Goal: Register for event/course

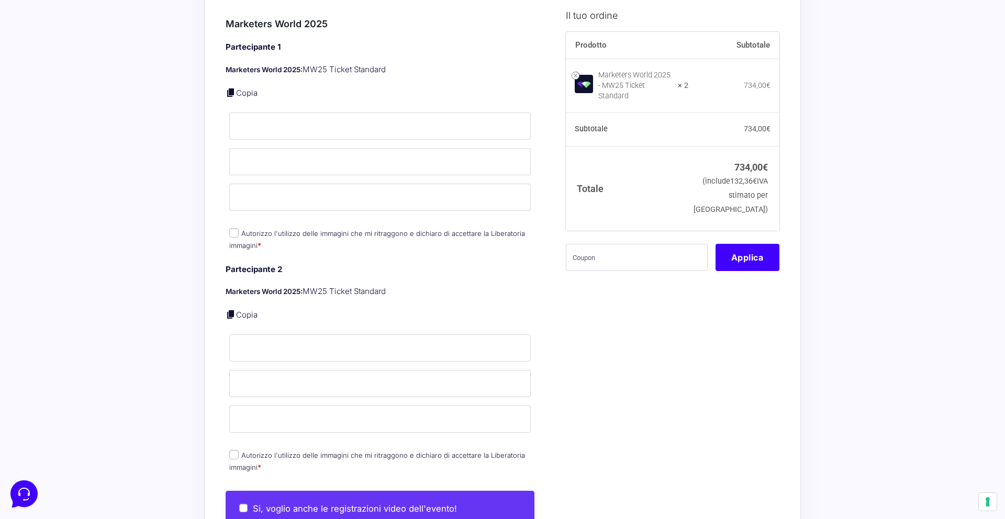
scroll to position [444, 0]
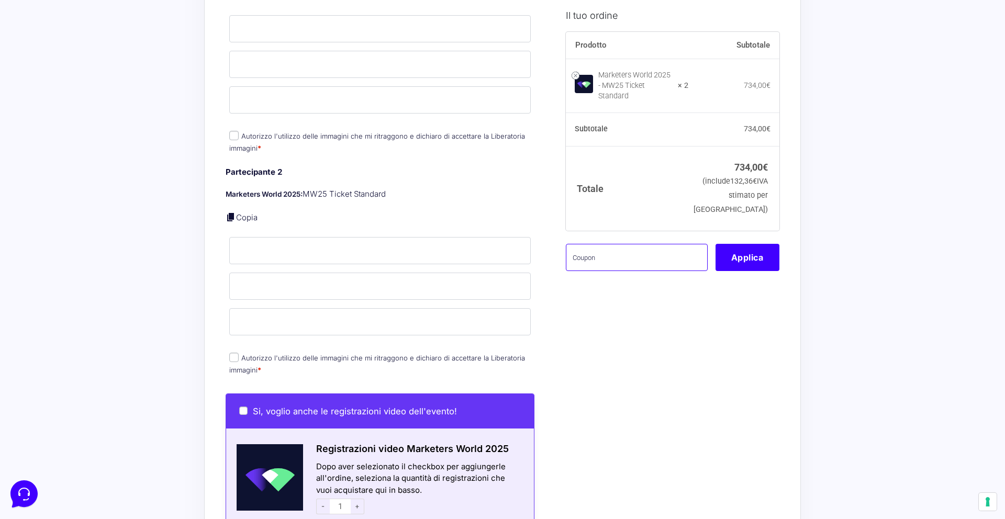
click at [629, 269] on input "text" at bounding box center [637, 256] width 142 height 27
paste input "MONETIZZANDO15"
type input "MONETIZZANDO15"
click at [724, 264] on button "Applica" at bounding box center [748, 256] width 64 height 27
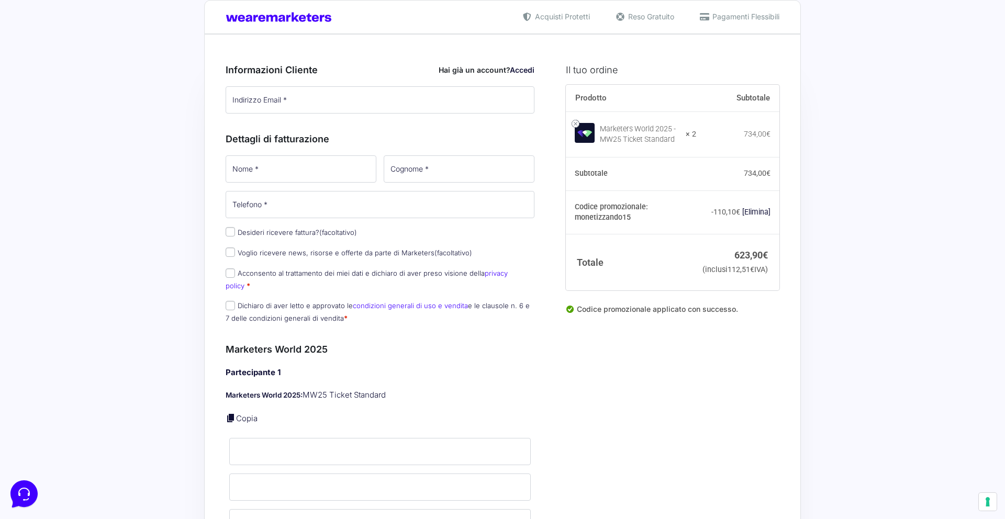
scroll to position [0, 0]
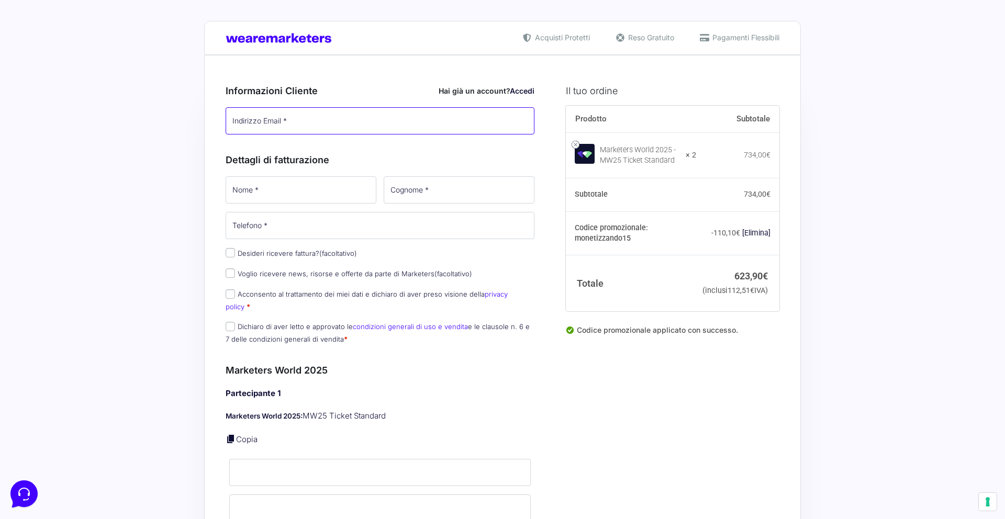
click at [292, 130] on input "Indirizzo Email *" at bounding box center [380, 120] width 309 height 27
click at [472, 143] on div "Informazioni Cliente Hai già un account? Accedi Indirizzo Email * Password * Ac…" at bounding box center [380, 212] width 309 height 280
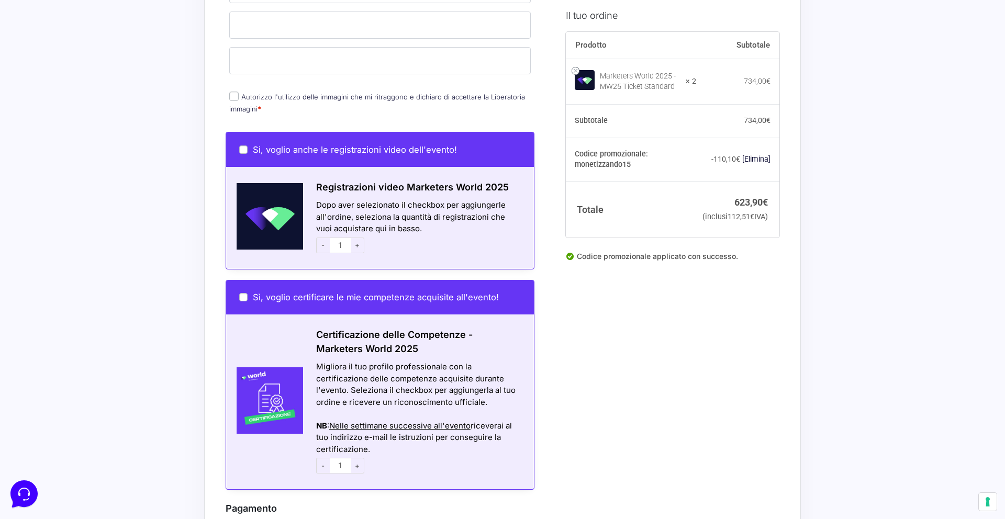
scroll to position [1002, 0]
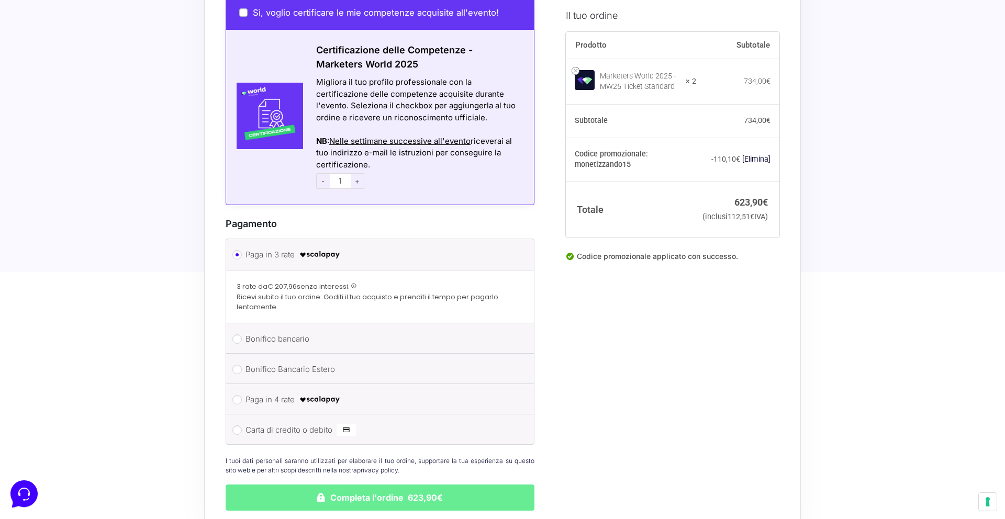
click at [261, 392] on label "Paga in 4 rate" at bounding box center [378, 400] width 265 height 16
click at [242, 395] on input "Paga in 4 rate" at bounding box center [237, 399] width 9 height 9
radio input "true"
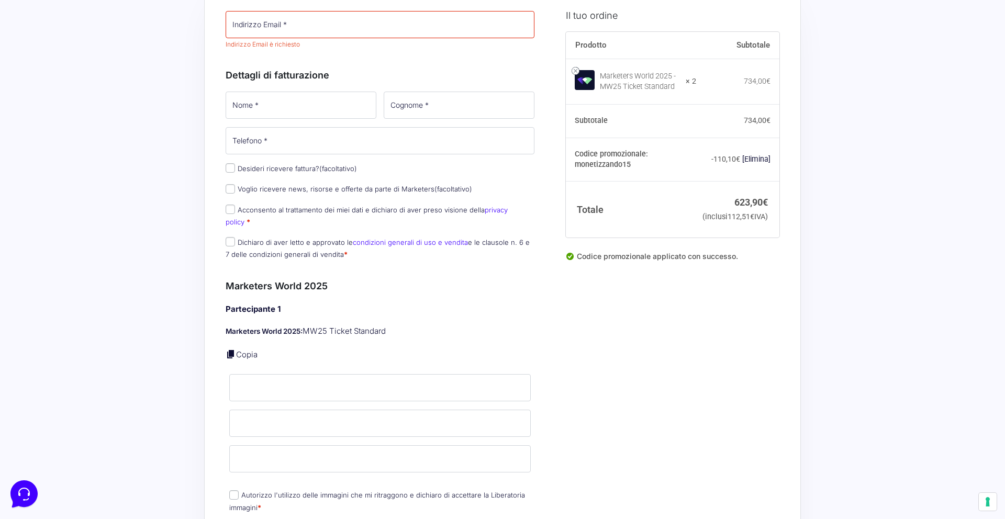
scroll to position [0, 0]
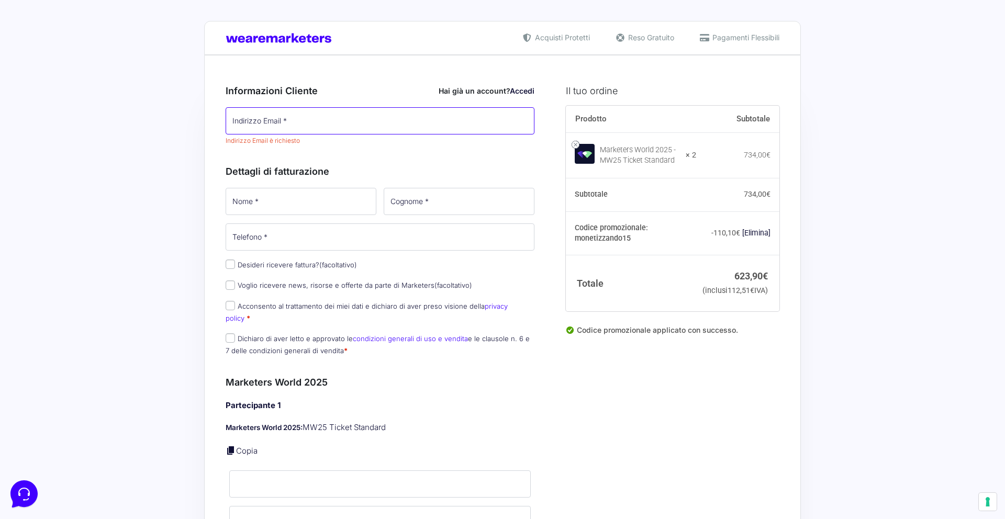
click at [326, 122] on input "Indirizzo Email *" at bounding box center [380, 120] width 309 height 27
click at [296, 129] on input "Indirizzo Email *" at bounding box center [380, 120] width 309 height 27
type input "[DOMAIN_NAME][EMAIL_ADDRESS][DOMAIN_NAME]"
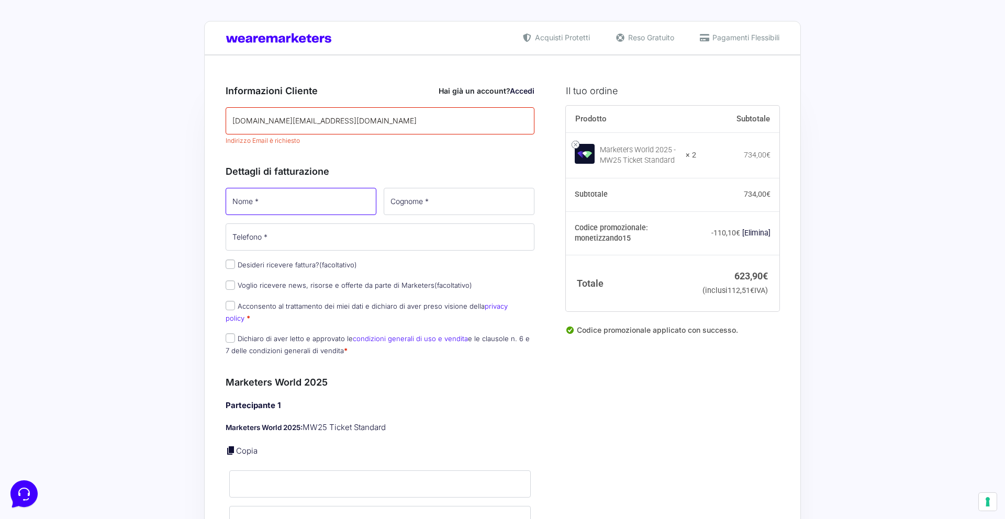
type input "Rajaa"
type input "Aboumankhar"
type input "3280113129"
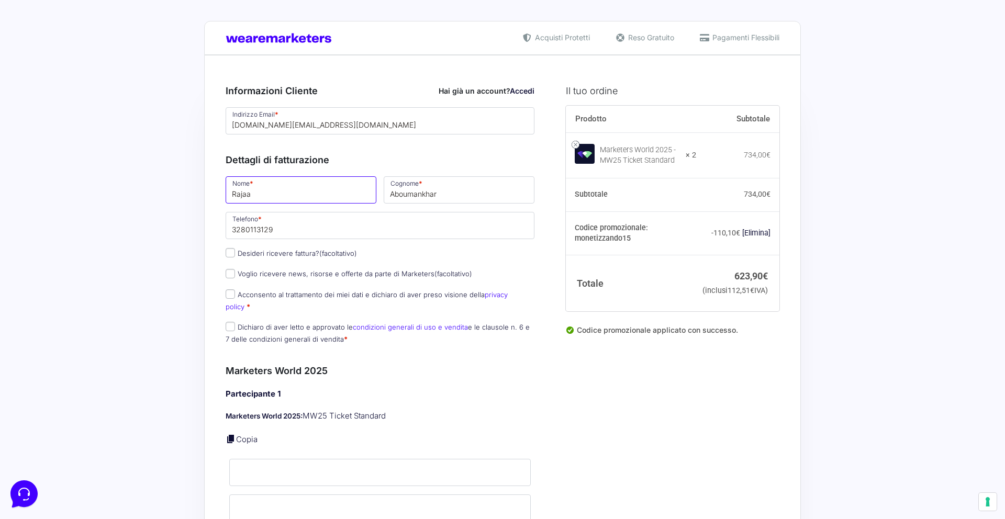
click at [270, 190] on input "Rajaa" at bounding box center [301, 189] width 151 height 27
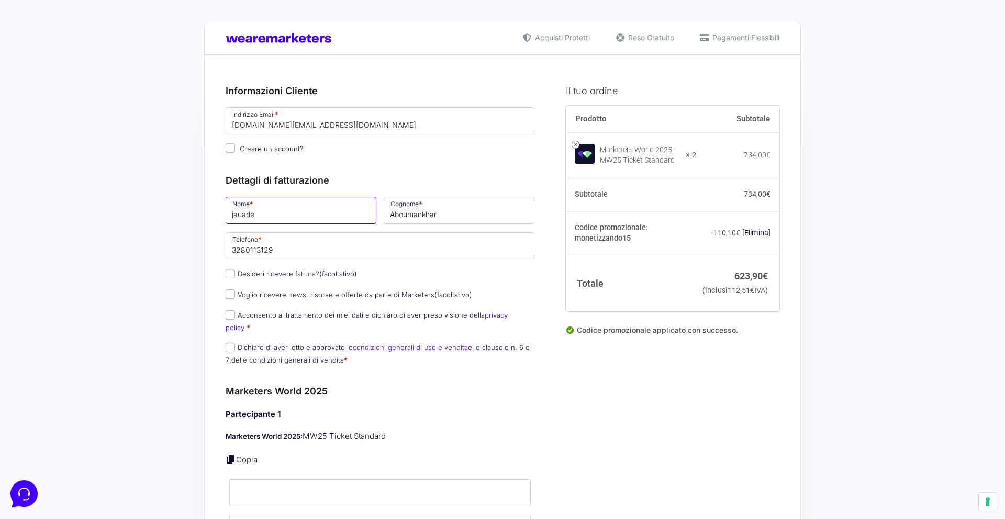
type input "jauade"
click at [462, 172] on div "Dettagli di fatturazione Nome * jauade Cognome * Aboumankhar Telefono * [PHONE_…" at bounding box center [380, 267] width 309 height 211
click at [230, 275] on input "Desideri ricevere fattura? (facoltativo)" at bounding box center [230, 273] width 9 height 9
checkbox input "true"
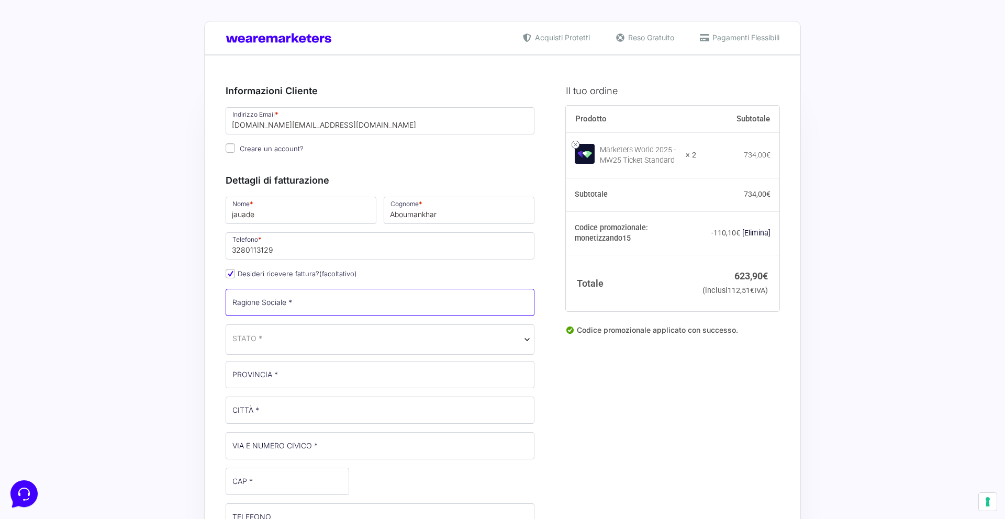
click at [289, 309] on input "Ragione Sociale *" at bounding box center [380, 302] width 309 height 27
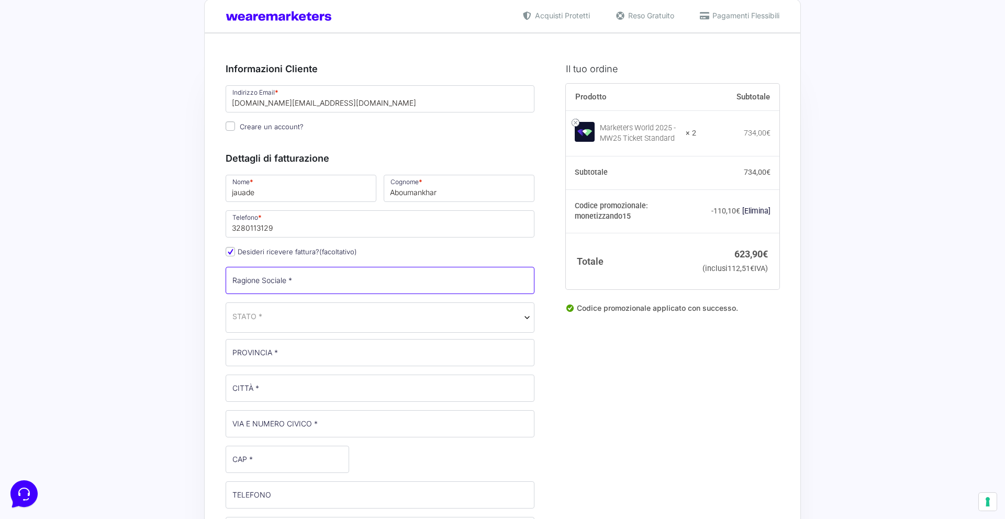
scroll to position [73, 0]
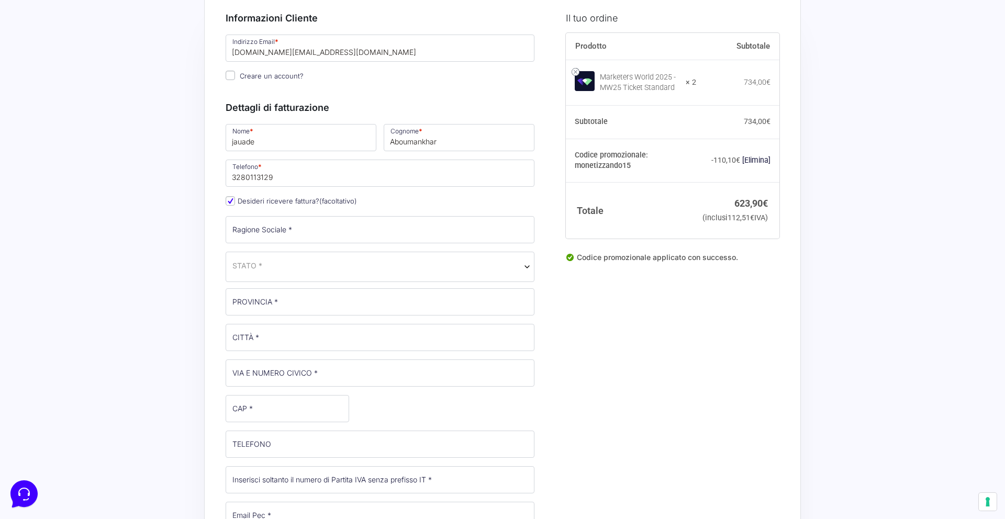
click at [305, 265] on span "STATO *" at bounding box center [380, 267] width 309 height 30
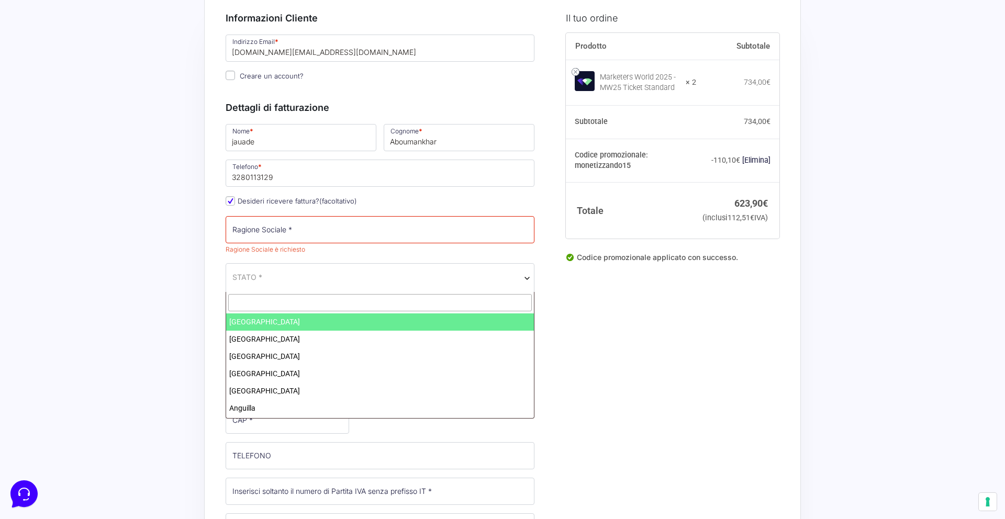
click at [275, 303] on input "text" at bounding box center [380, 302] width 304 height 17
type input "ita"
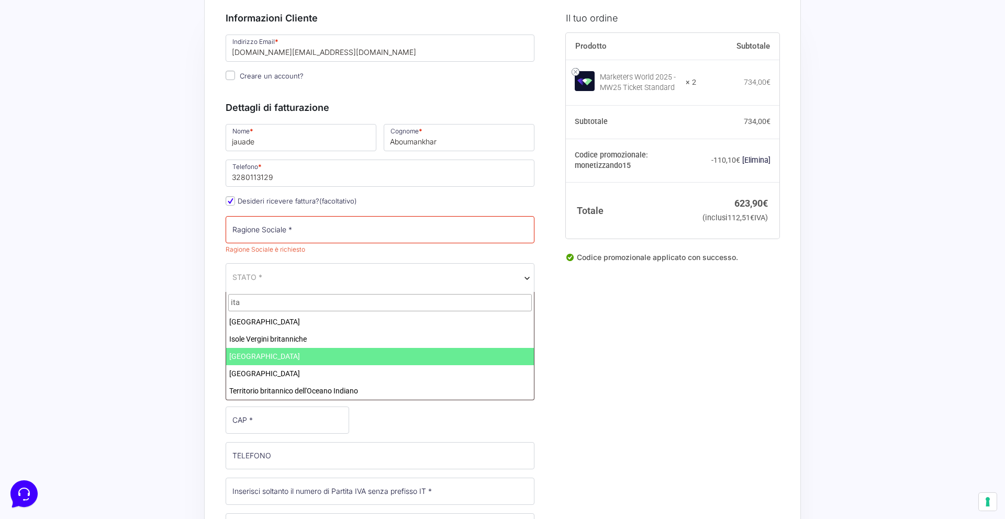
select select "IT"
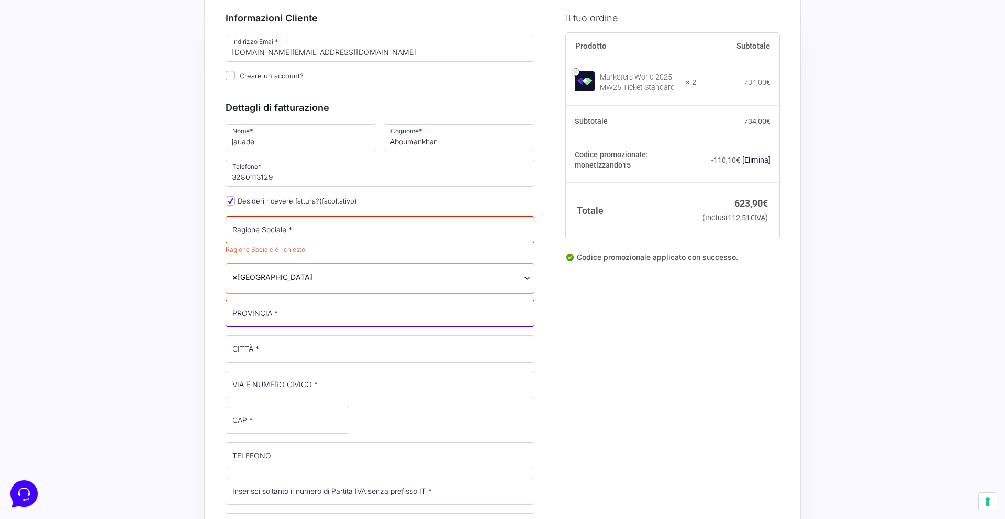
click at [247, 317] on input "PROVINCIA *" at bounding box center [380, 313] width 309 height 27
type input "PD"
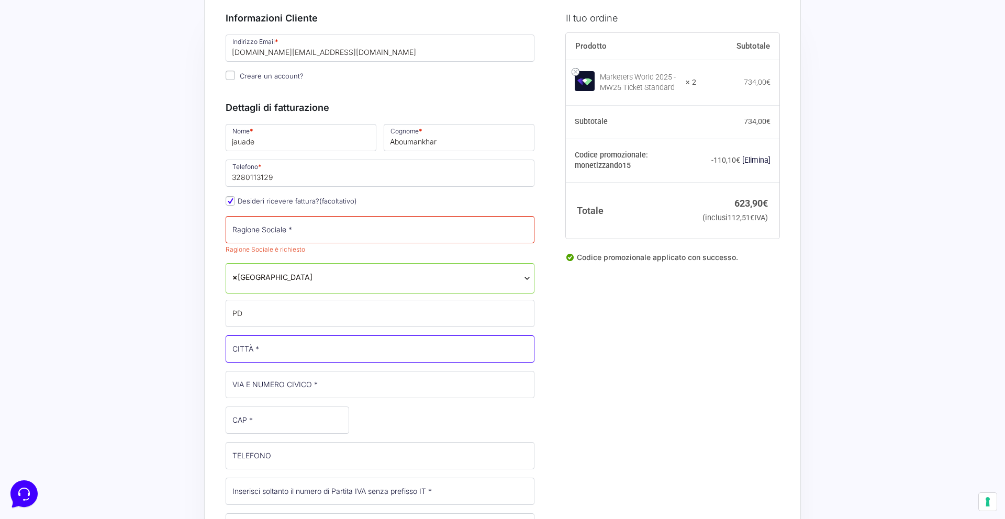
type input "Montagnana"
type input "[STREET_ADDRESS]"
type input "35044"
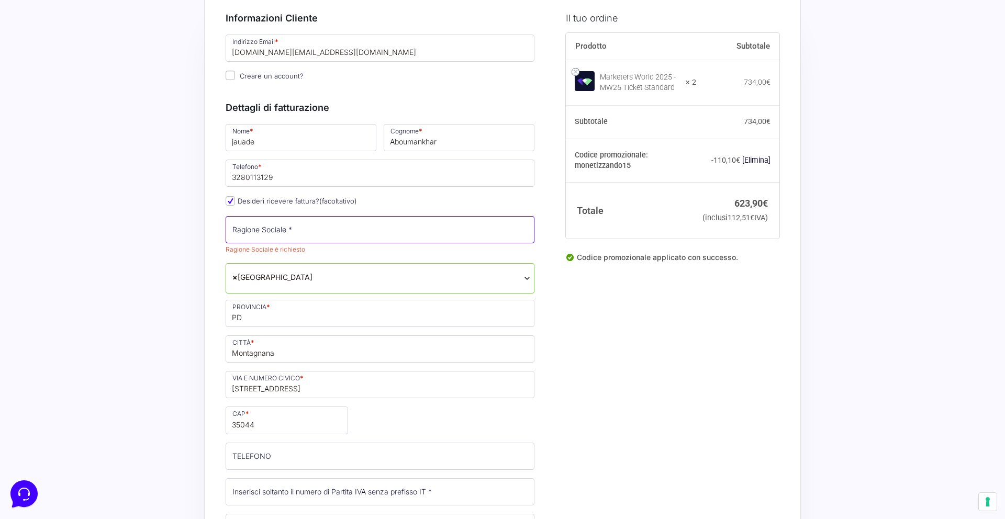
click at [306, 238] on input "Ragione Sociale *" at bounding box center [380, 229] width 309 height 27
click at [228, 202] on input "Desideri ricevere fattura? (facoltativo)" at bounding box center [230, 200] width 9 height 9
checkbox input "false"
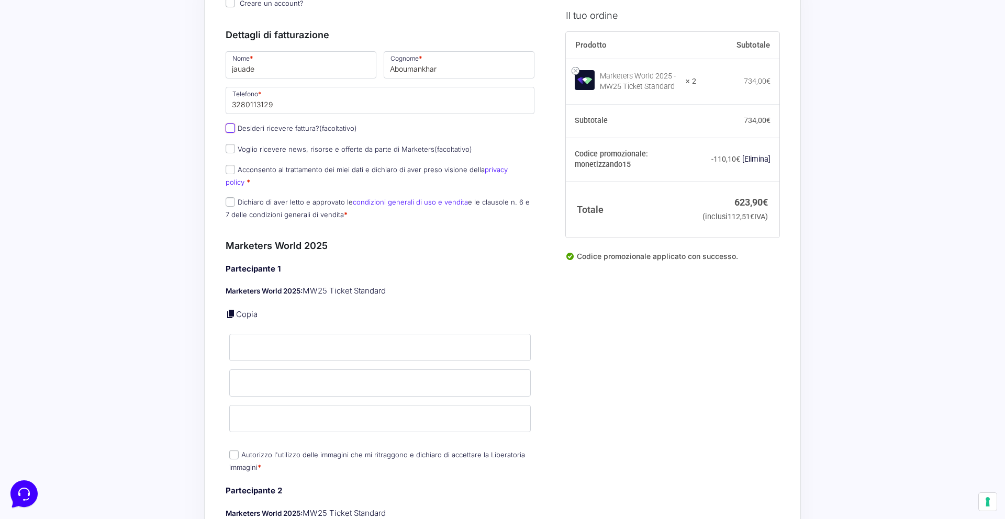
scroll to position [148, 0]
click at [235, 149] on label "Voglio ricevere news, risorse e offerte da parte di Marketers (facoltativo)" at bounding box center [349, 146] width 247 height 8
click at [235, 149] on input "Voglio ricevere news, risorse e offerte da parte di Marketers (facoltativo)" at bounding box center [230, 145] width 9 height 9
checkbox input "true"
click at [233, 167] on input "Acconsento al trattamento dei miei dati e dichiaro di aver preso visione della …" at bounding box center [230, 166] width 9 height 9
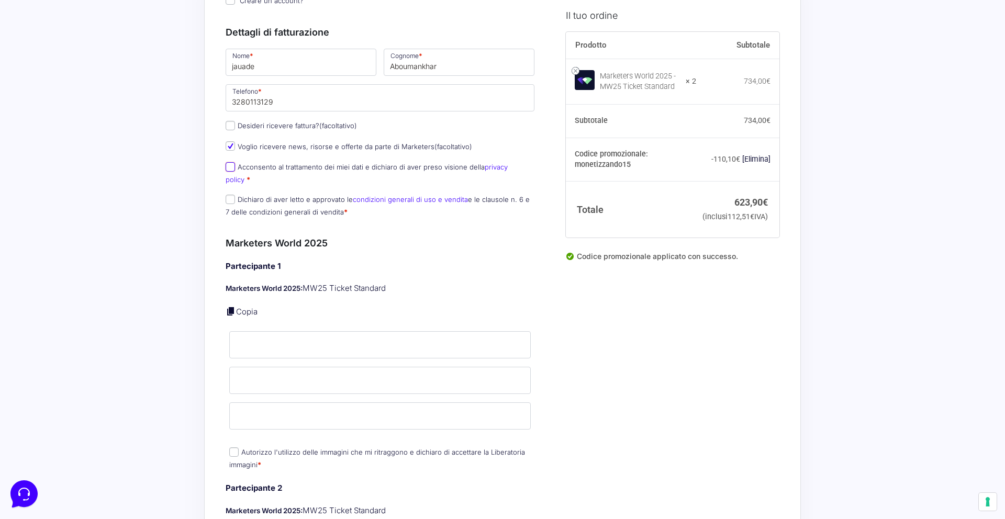
checkbox input "true"
click at [234, 195] on input "Dichiaro di aver letto e approvato le condizioni generali di uso e vendita e le…" at bounding box center [230, 199] width 9 height 9
checkbox input "true"
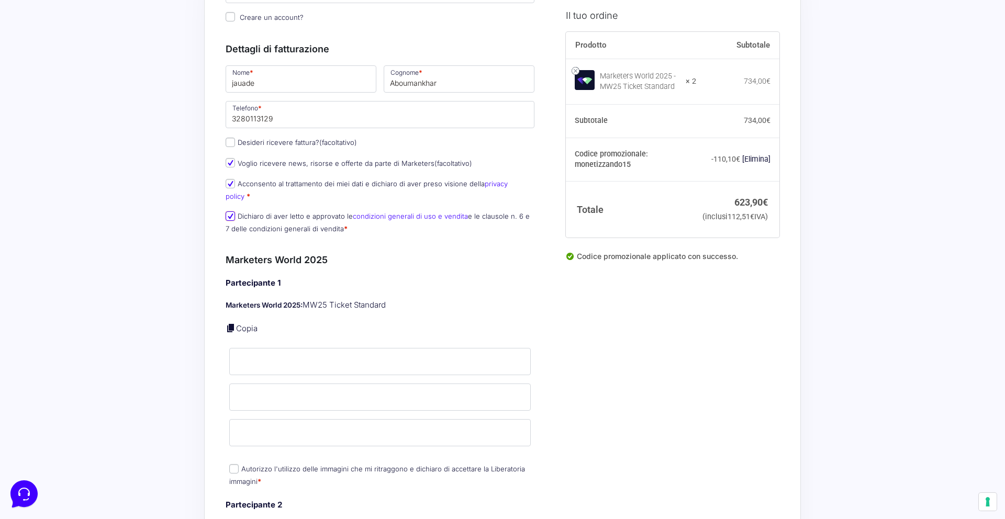
scroll to position [259, 0]
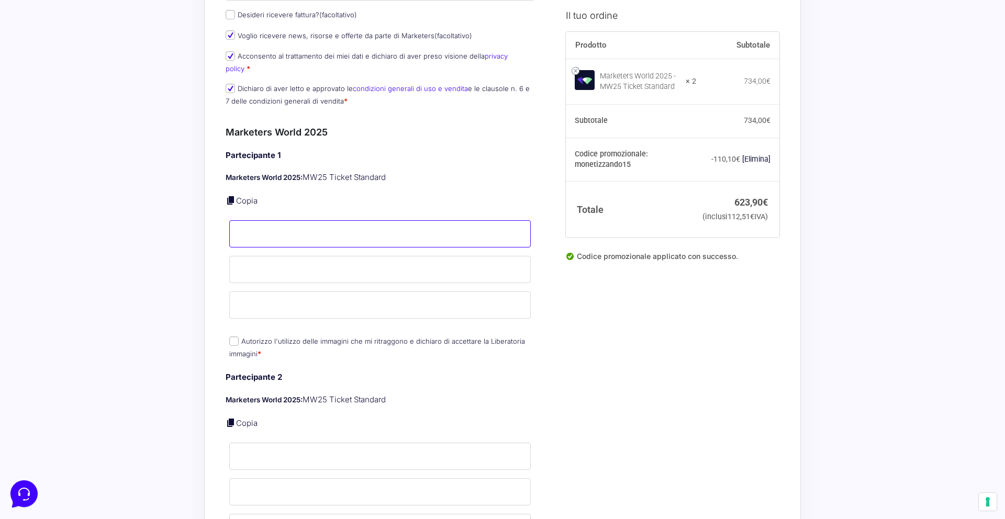
click at [307, 220] on input "Nome *" at bounding box center [380, 233] width 302 height 27
click at [367, 222] on input "Nome *" at bounding box center [380, 233] width 302 height 27
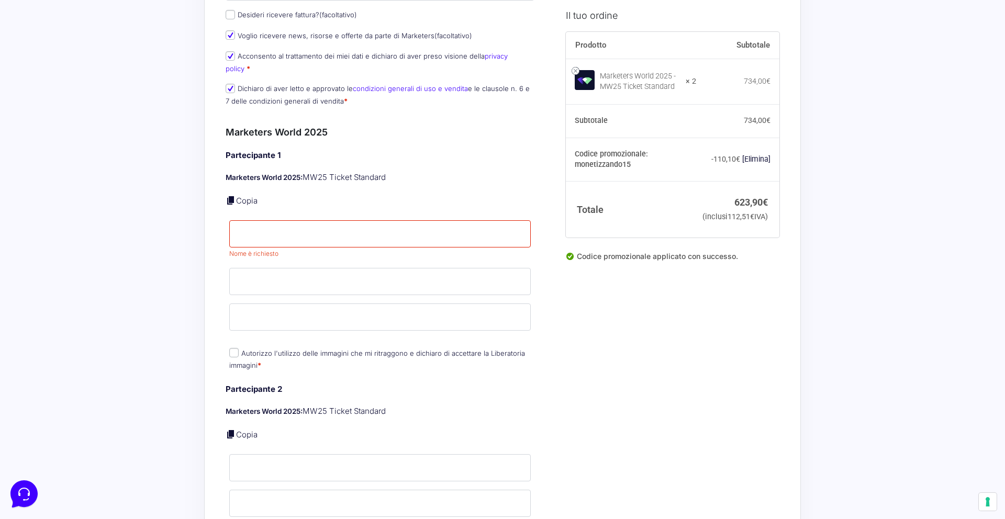
click at [310, 268] on input "Cognome *" at bounding box center [380, 281] width 302 height 27
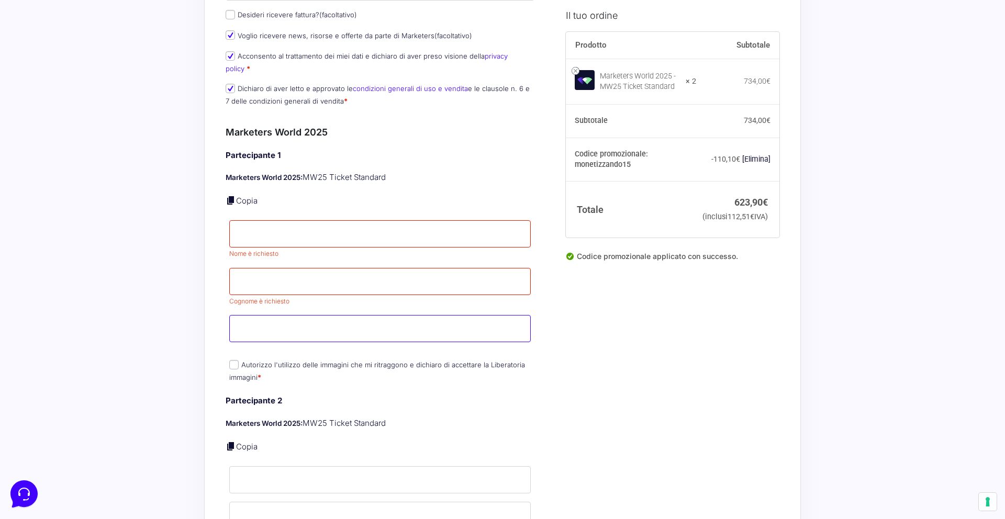
click at [265, 302] on div "Partecipante 1 Marketers World 2025: MW25 Ticket Standard Copia Nome * Nome è r…" at bounding box center [380, 267] width 309 height 235
click at [276, 226] on input "Nome *" at bounding box center [380, 233] width 302 height 27
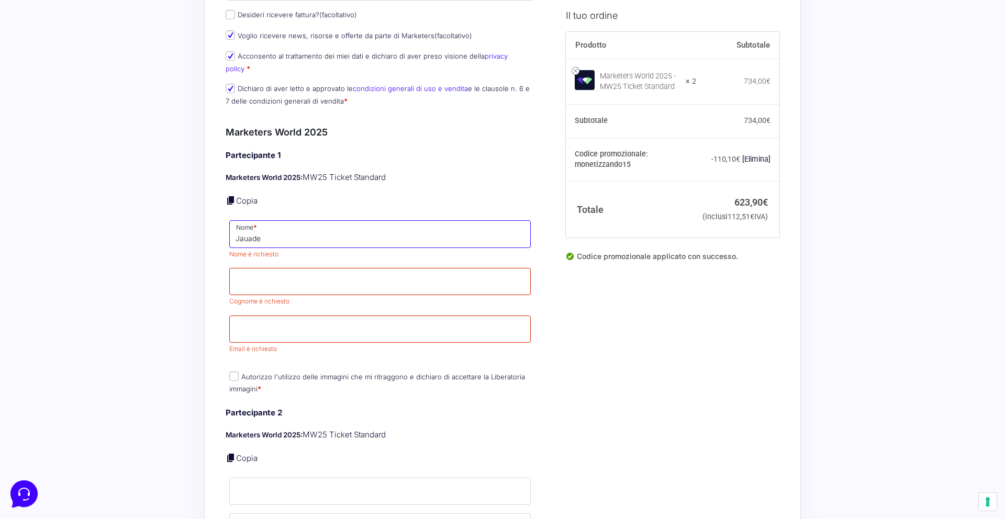
type input "Jauade"
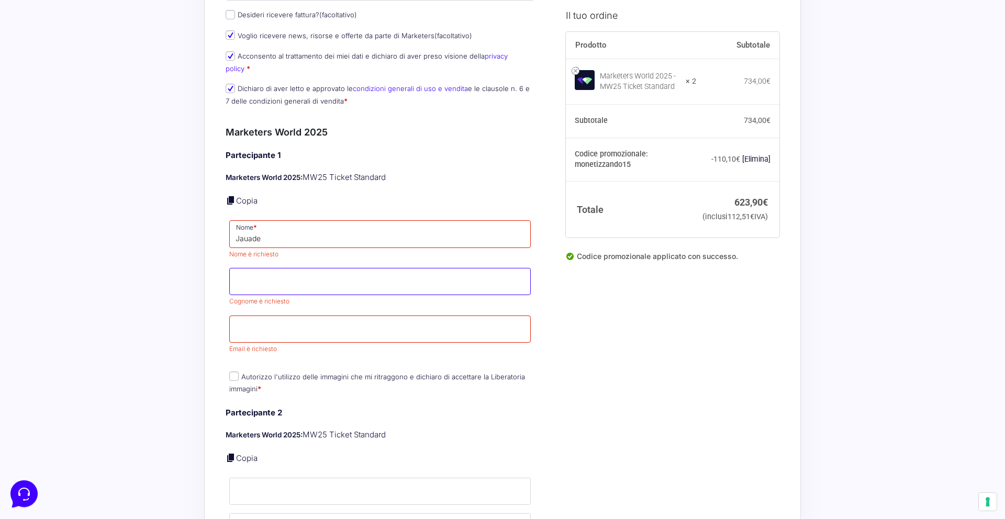
click at [272, 275] on span "Cognome è richiesto" at bounding box center [380, 287] width 302 height 38
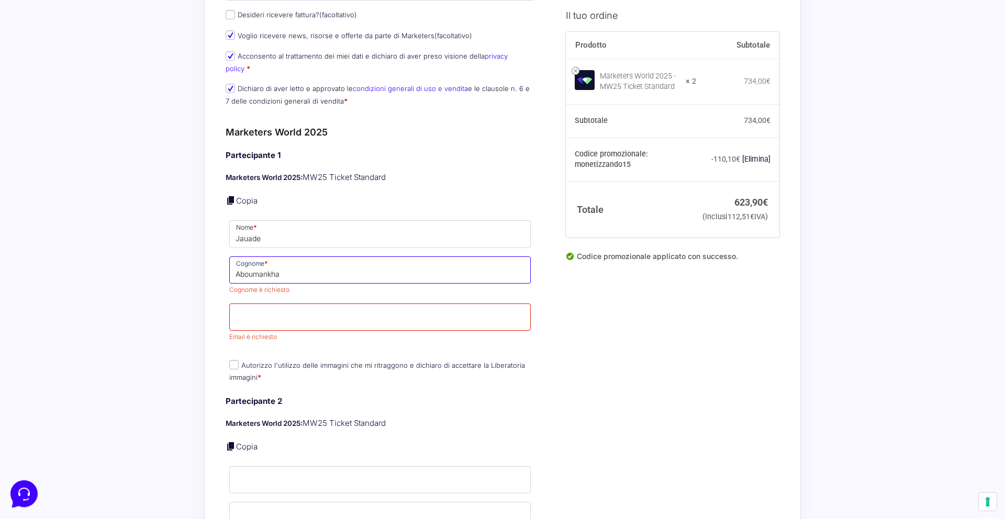
type input "Aboumankhar"
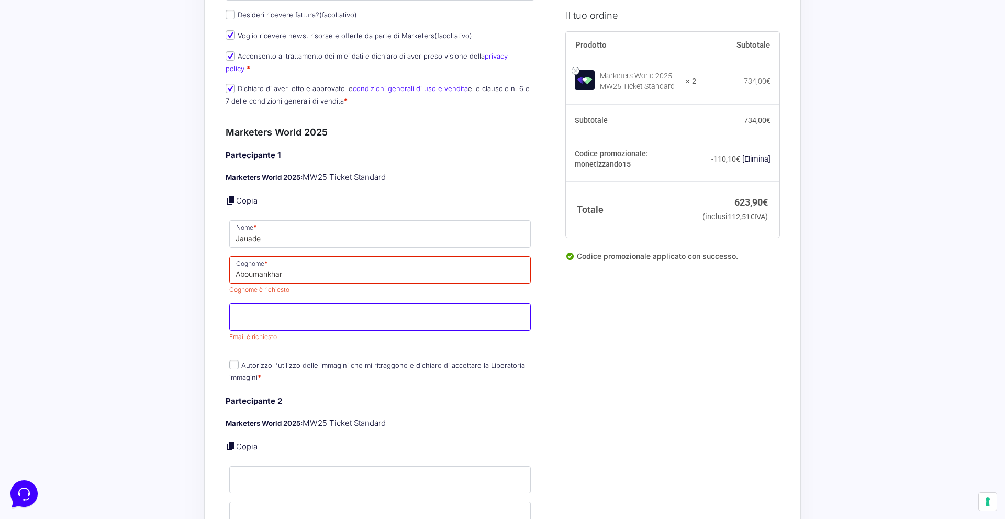
type input "[DOMAIN_NAME][EMAIL_ADDRESS][DOMAIN_NAME]"
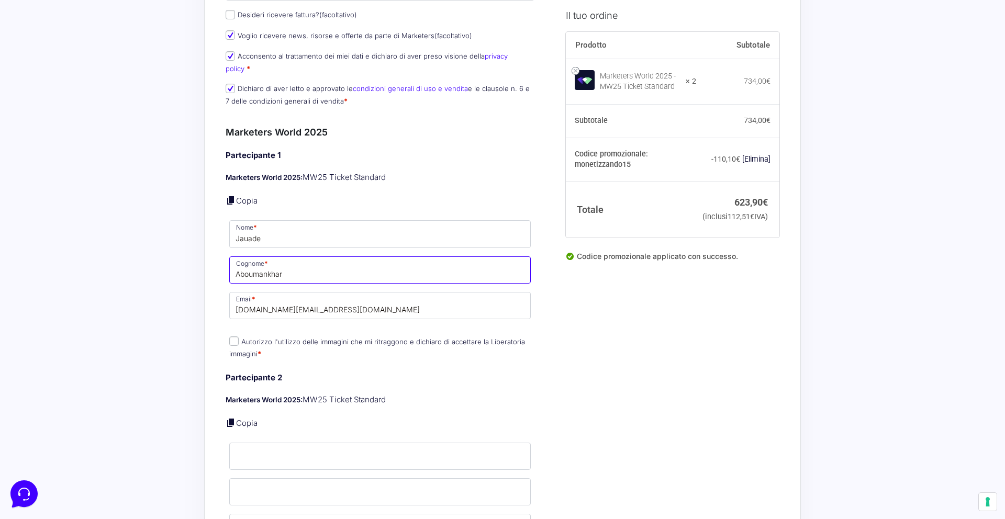
type input "Aboumankhar"
click at [239, 338] on label "Autorizzo l'utilizzo delle immagini che mi ritraggono e [PERSON_NAME] di accett…" at bounding box center [377, 348] width 296 height 20
click at [239, 337] on input "Autorizzo l'utilizzo delle immagini che mi ritraggono e [PERSON_NAME] di accett…" at bounding box center [233, 341] width 9 height 9
checkbox input "true"
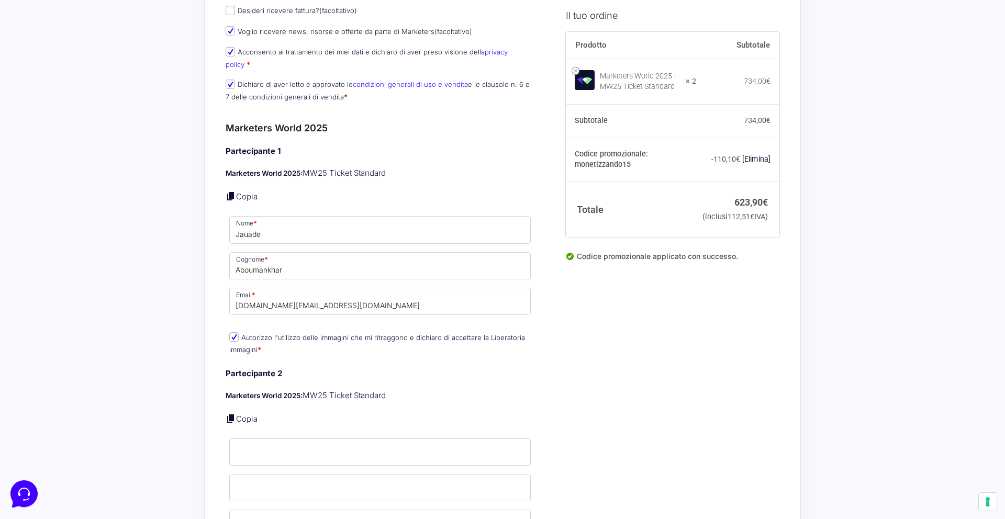
scroll to position [393, 0]
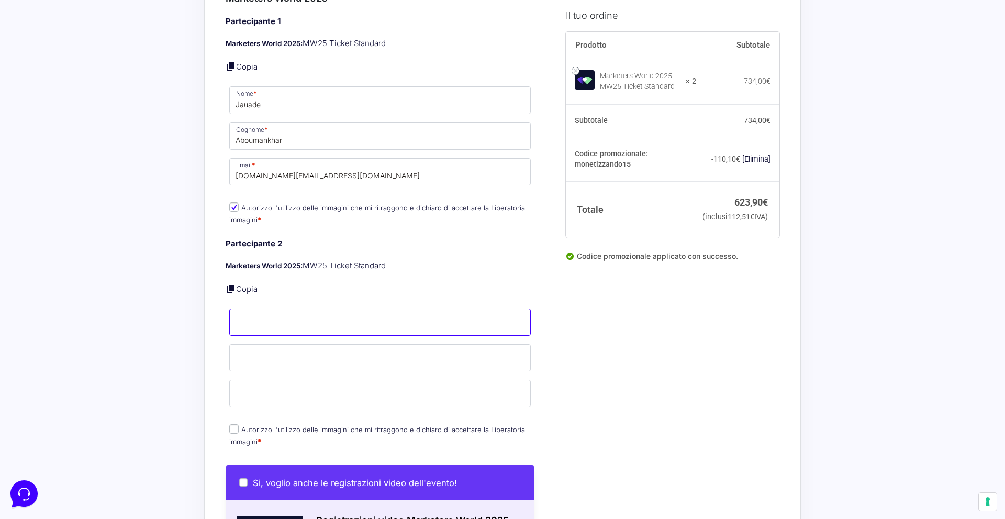
click at [254, 315] on input "Nome *" at bounding box center [380, 322] width 302 height 27
type input "Patrizia"
click at [271, 345] on input "Cognome *" at bounding box center [380, 358] width 302 height 27
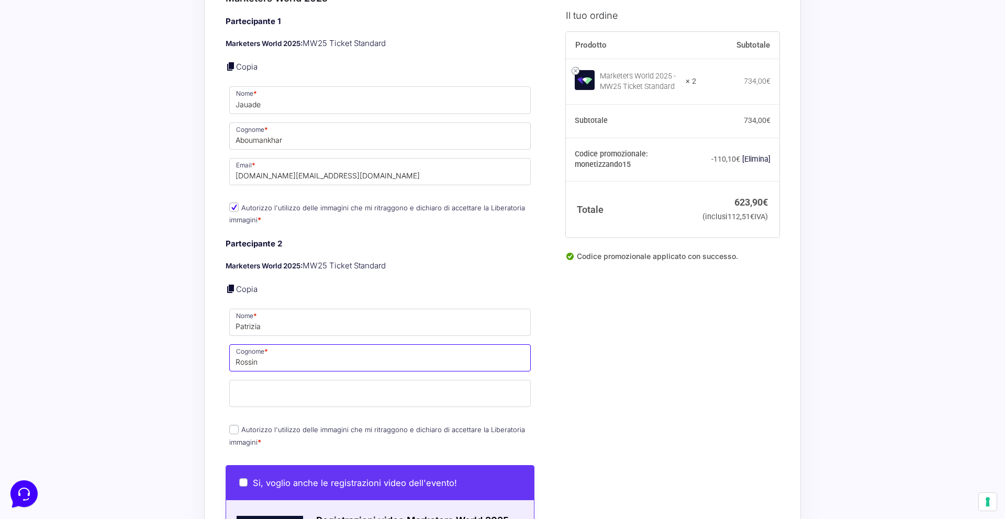
type input "Rossin"
click at [280, 380] on input "Email *" at bounding box center [380, 393] width 302 height 27
type input "[DOMAIN_NAME][EMAIL_ADDRESS][DOMAIN_NAME]"
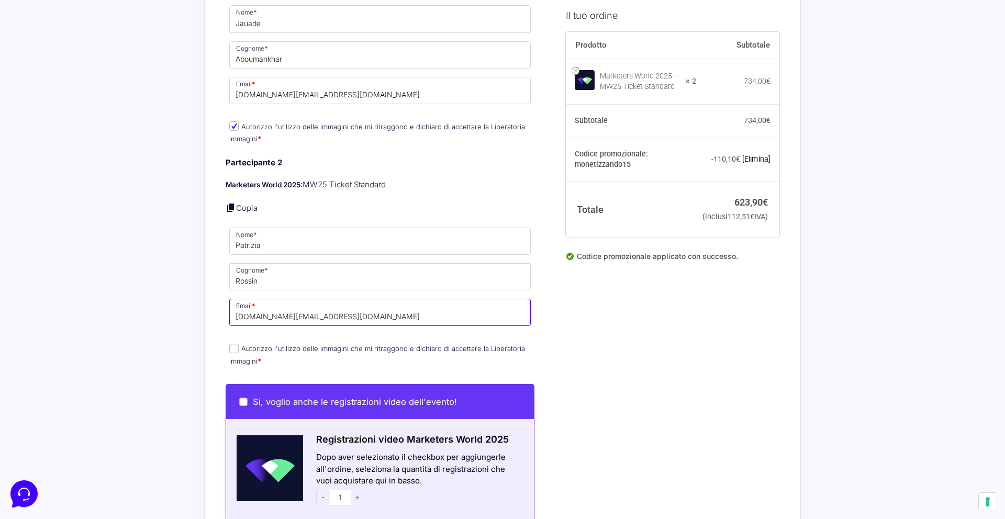
scroll to position [486, 0]
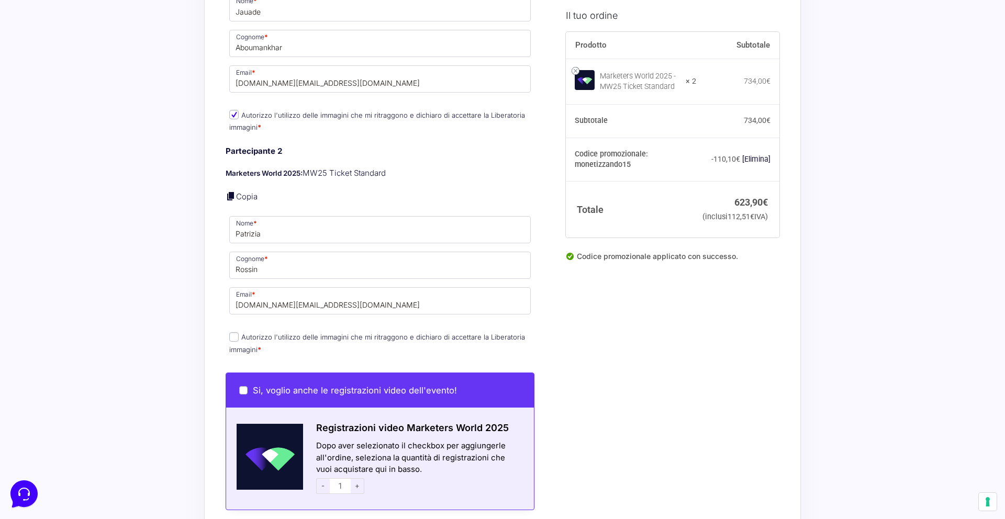
click at [236, 333] on input "Autorizzo l'utilizzo delle immagini che mi ritraggono e [PERSON_NAME] di accett…" at bounding box center [233, 337] width 9 height 9
checkbox input "true"
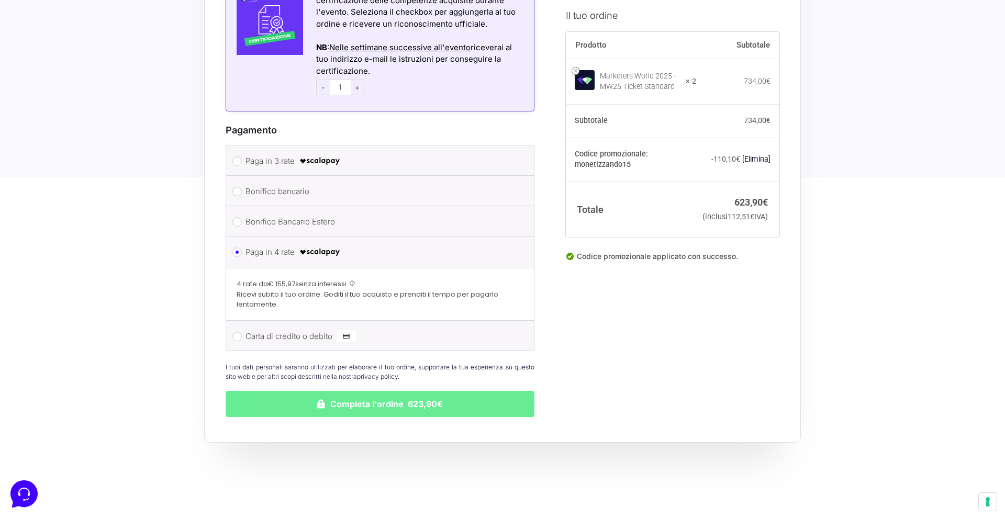
scroll to position [1117, 0]
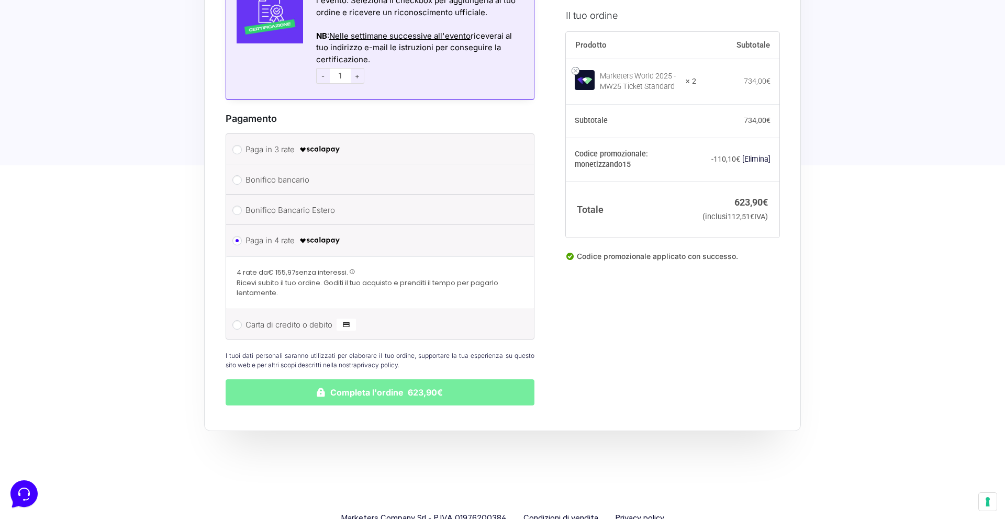
click at [334, 380] on button "Completa l'ordine 623,90€" at bounding box center [380, 393] width 309 height 26
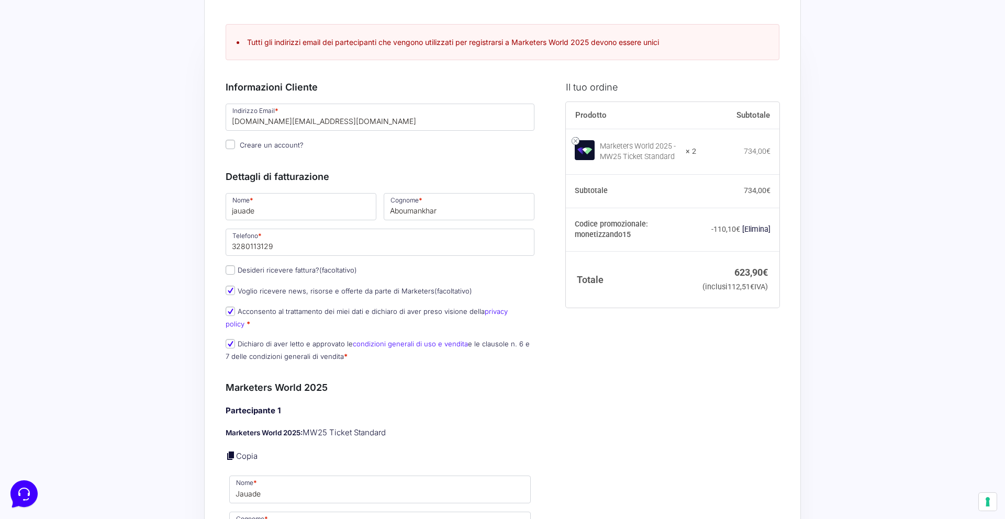
scroll to position [219, 0]
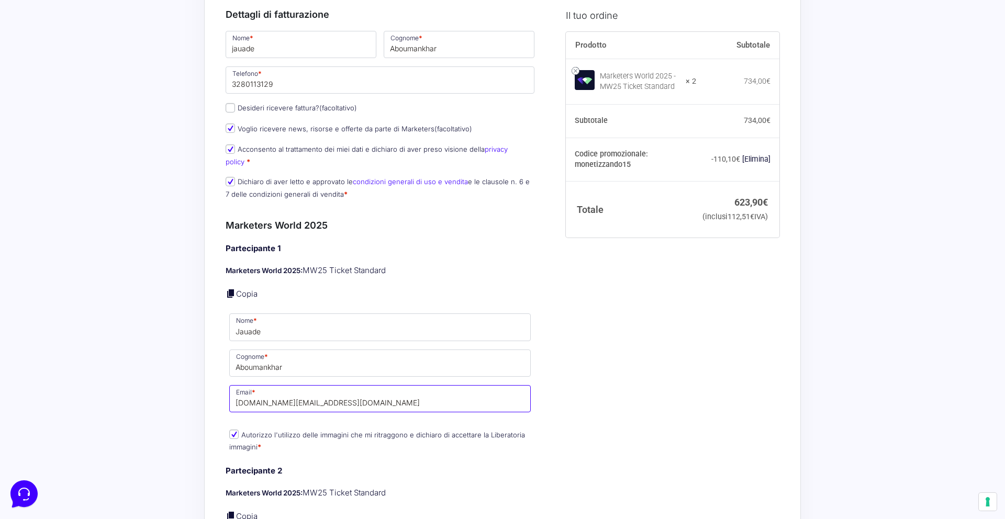
click at [322, 390] on input "[DOMAIN_NAME][EMAIL_ADDRESS][DOMAIN_NAME]" at bounding box center [380, 398] width 302 height 27
type input "[EMAIL_ADDRESS][DOMAIN_NAME]"
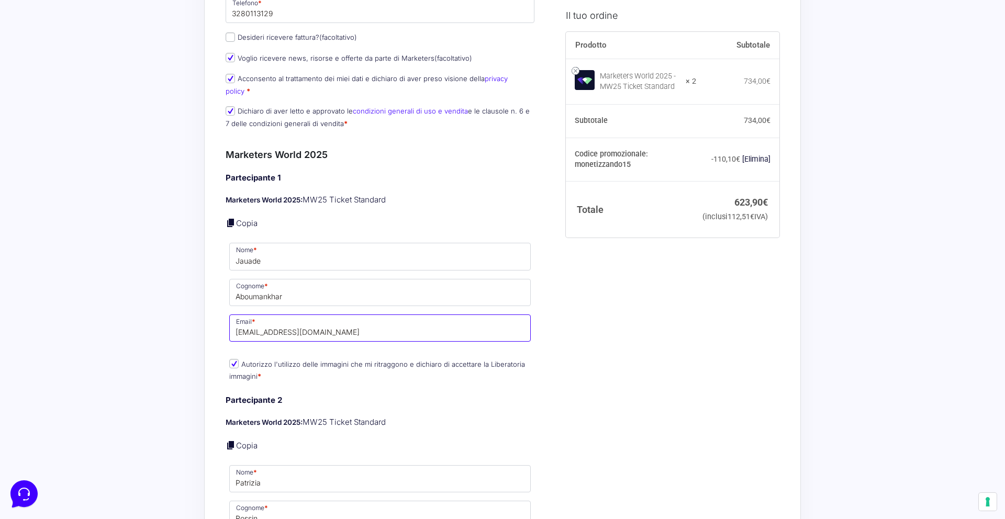
scroll to position [391, 0]
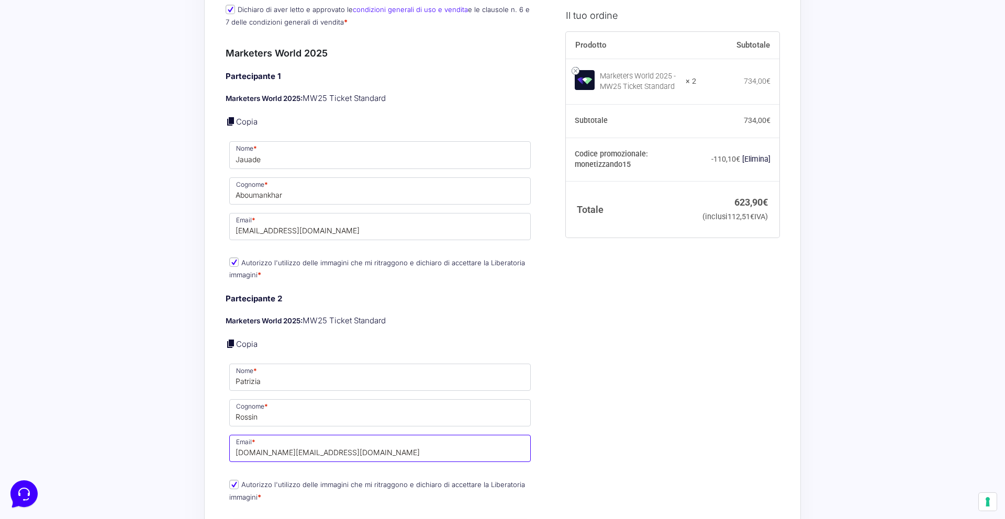
click at [298, 438] on input "[DOMAIN_NAME][EMAIL_ADDRESS][DOMAIN_NAME]" at bounding box center [380, 448] width 302 height 27
type input "[EMAIL_ADDRESS][DOMAIN_NAME]"
click at [606, 357] on div "Il tuo ordine Prodotto Subtotale Marketers World 2025 - MW25 Ticket Standard × …" at bounding box center [669, 459] width 222 height 1451
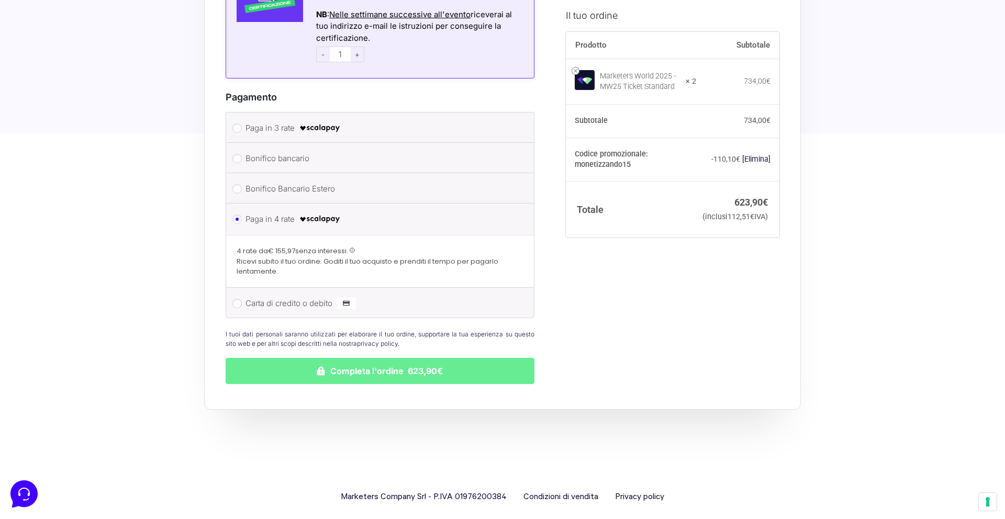
scroll to position [1193, 0]
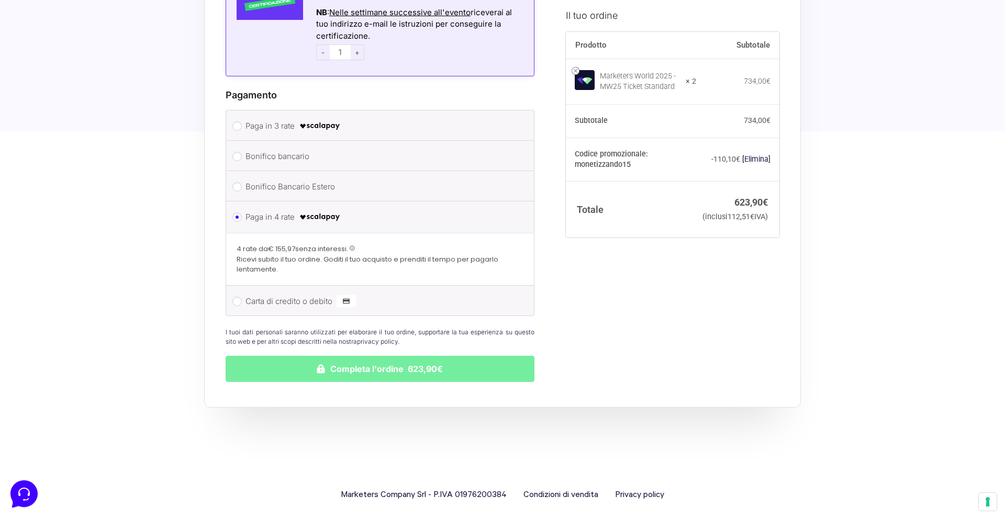
click at [420, 367] on button "Completa l'ordine 623,90€" at bounding box center [380, 369] width 309 height 26
